Goal: Task Accomplishment & Management: Use online tool/utility

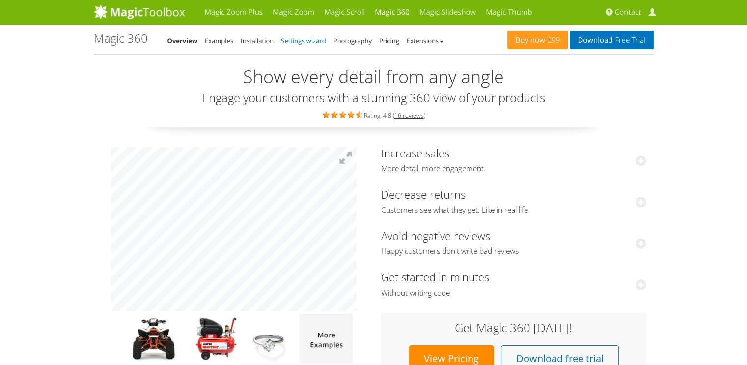
click at [285, 41] on link "Settings wizard" at bounding box center [303, 40] width 45 height 9
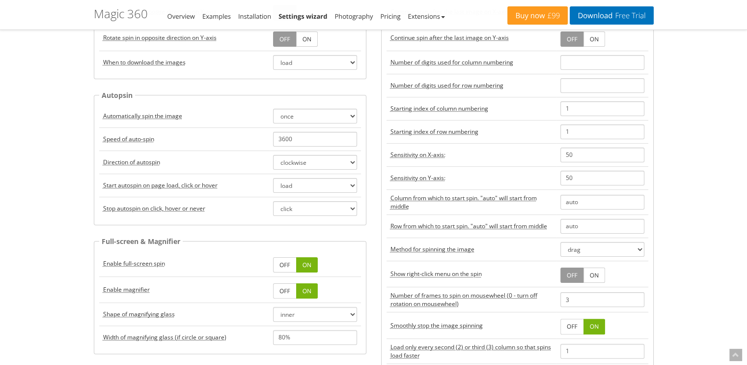
scroll to position [197, 0]
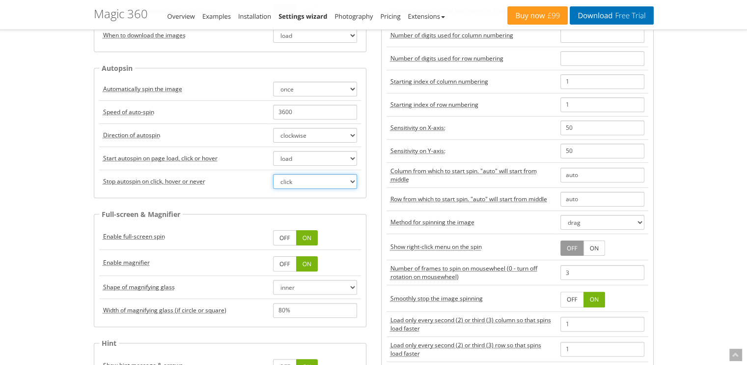
click at [336, 182] on select "click hover never" at bounding box center [315, 181] width 84 height 15
click at [167, 137] on td "Direction of autospin" at bounding box center [184, 134] width 170 height 23
click at [300, 134] on select "clockwise anticlockwise alternate-clockwise alternate-anticlockwise" at bounding box center [315, 135] width 84 height 15
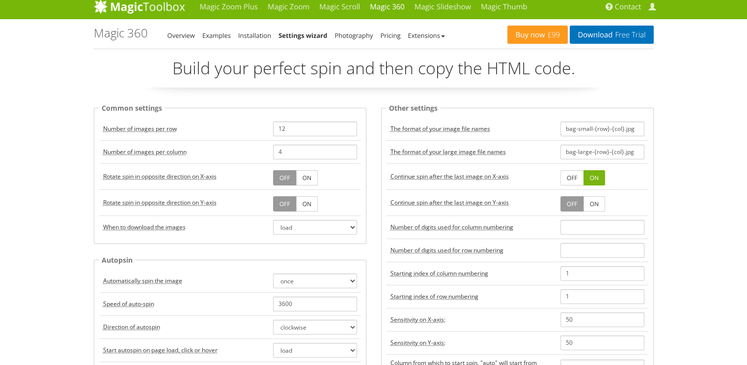
scroll to position [0, 0]
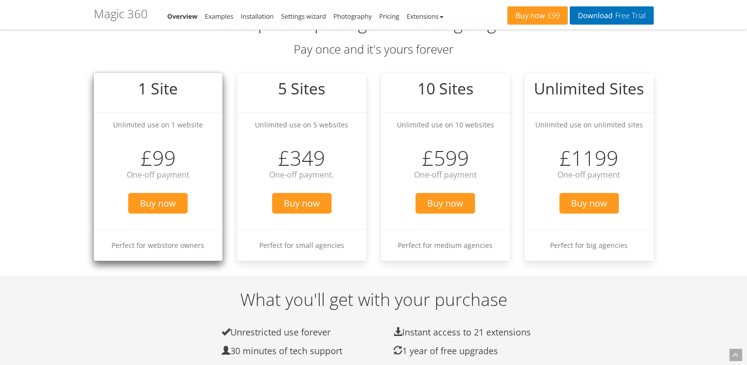
scroll to position [1130, 0]
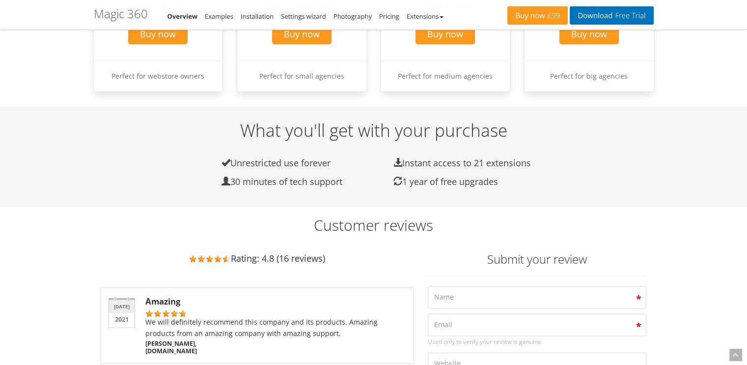
click at [295, 11] on li "Settings wizard" at bounding box center [303, 16] width 45 height 12
click at [263, 19] on link "Installation" at bounding box center [257, 16] width 33 height 9
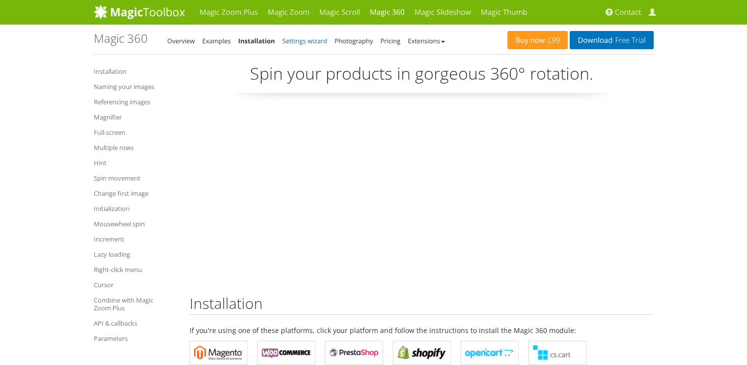
click at [303, 37] on link "Settings wizard" at bounding box center [304, 40] width 45 height 9
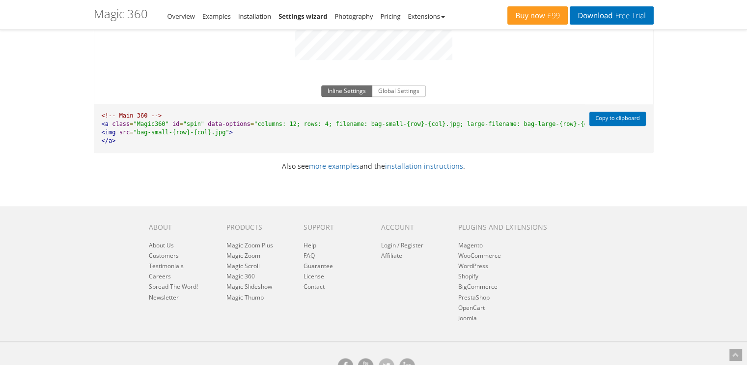
scroll to position [786, 0]
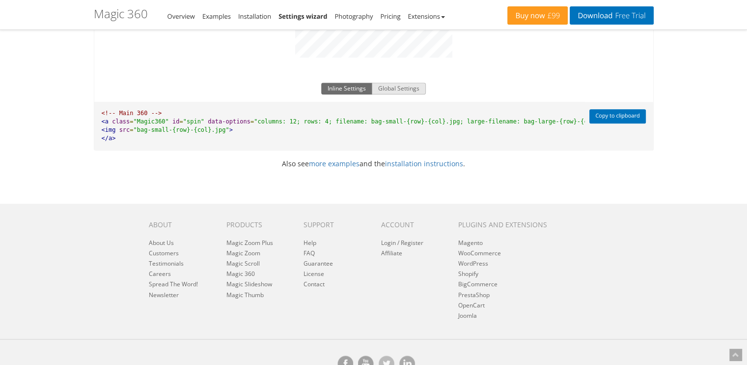
click at [407, 87] on button "Global Settings" at bounding box center [399, 89] width 54 height 12
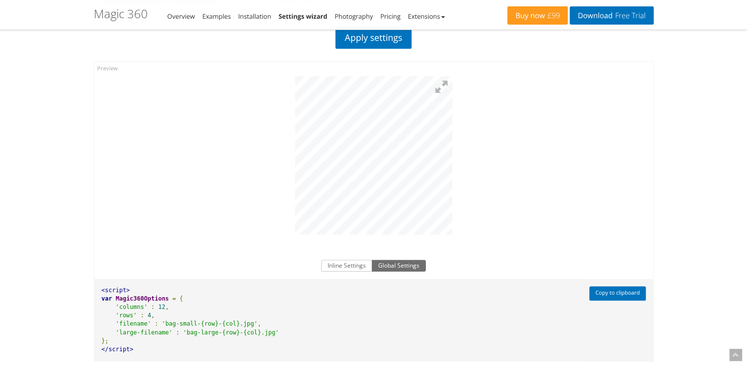
scroll to position [590, 0]
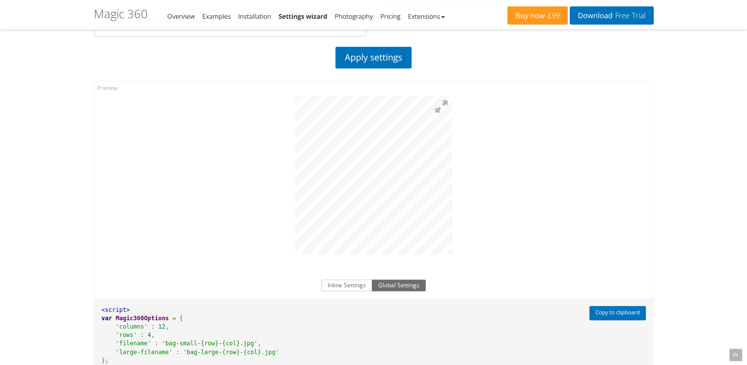
click at [536, 172] on div at bounding box center [373, 172] width 559 height 183
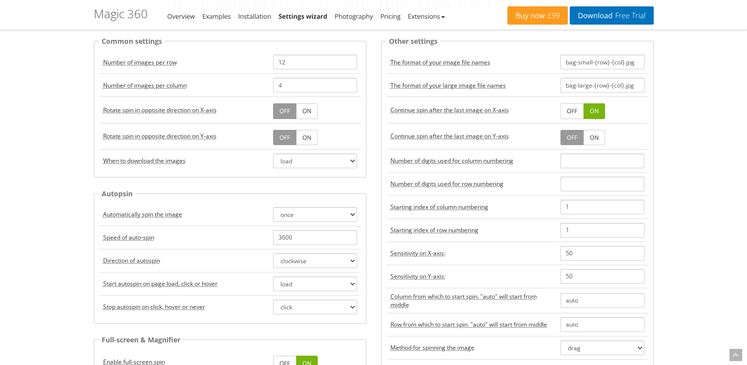
scroll to position [147, 0]
